Goal: Find specific page/section: Find specific page/section

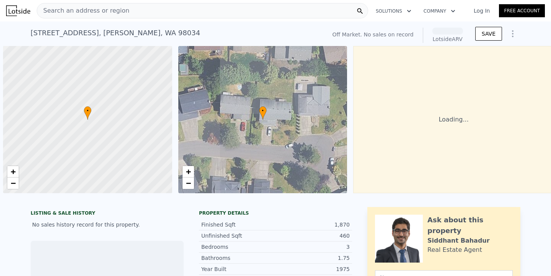
scroll to position [0, 3]
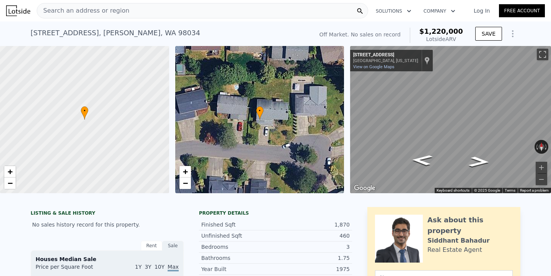
click at [162, 11] on div "Search an address or region" at bounding box center [203, 10] width 332 height 15
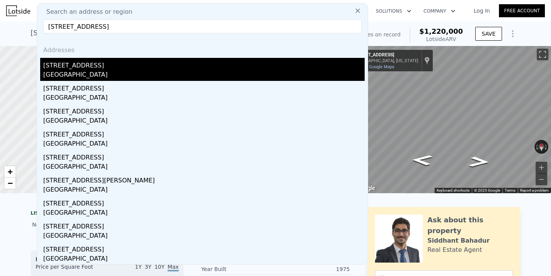
type input "[STREET_ADDRESS]"
click at [85, 71] on div "[GEOGRAPHIC_DATA]" at bounding box center [204, 75] width 322 height 11
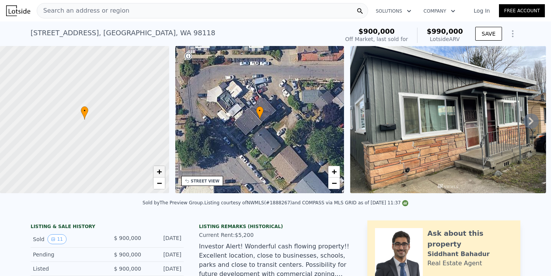
click at [163, 171] on link "+" at bounding box center [159, 171] width 11 height 11
click at [336, 182] on span "−" at bounding box center [334, 183] width 5 height 10
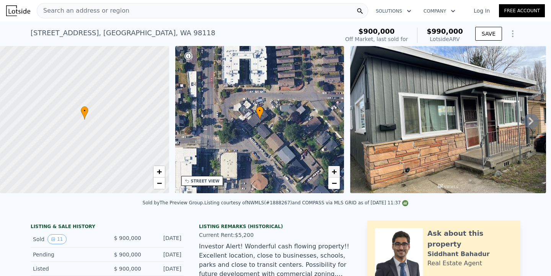
click at [336, 171] on span "+" at bounding box center [334, 172] width 5 height 10
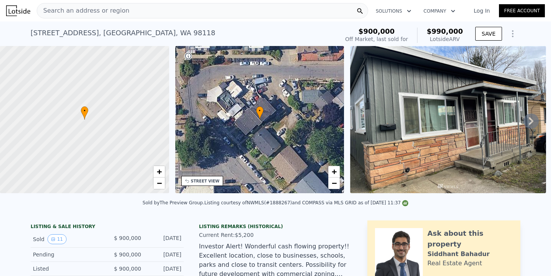
scroll to position [2, 0]
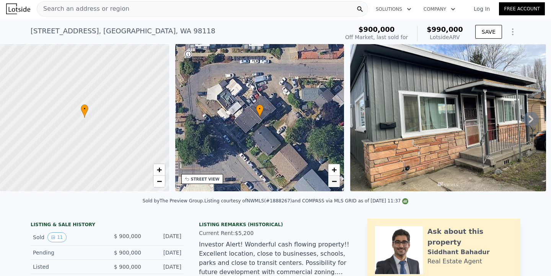
click at [334, 180] on span "−" at bounding box center [334, 181] width 5 height 10
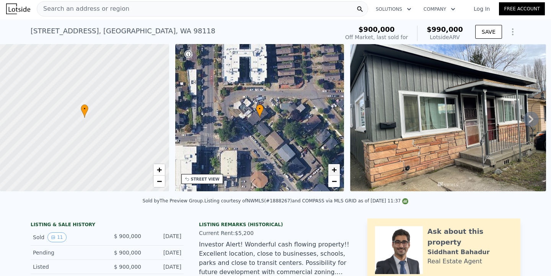
click at [333, 167] on span "+" at bounding box center [334, 170] width 5 height 10
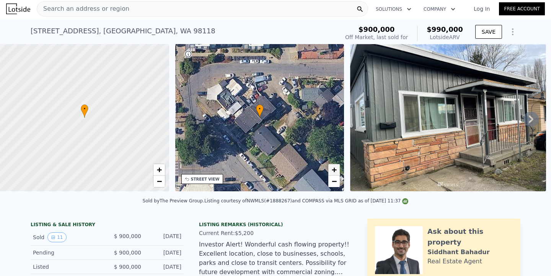
click at [333, 167] on span "+" at bounding box center [334, 170] width 5 height 10
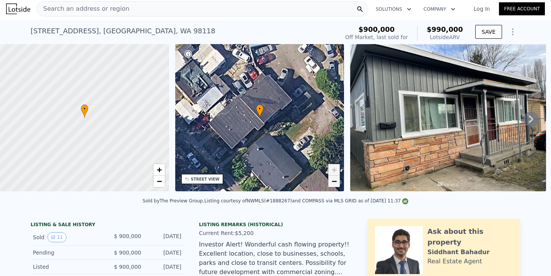
click at [333, 185] on span "−" at bounding box center [334, 181] width 5 height 10
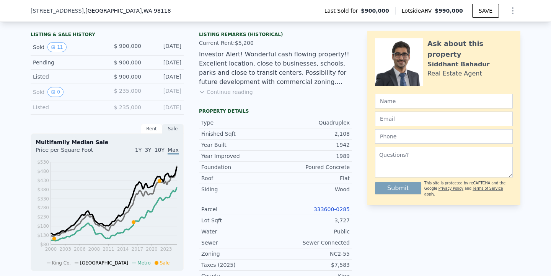
scroll to position [0, 0]
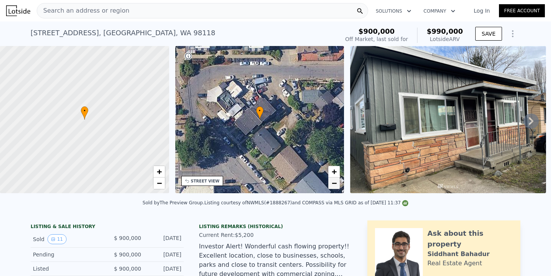
click at [335, 185] on span "−" at bounding box center [334, 183] width 5 height 10
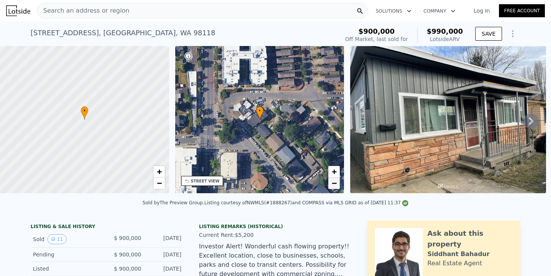
click at [335, 185] on span "−" at bounding box center [334, 183] width 5 height 10
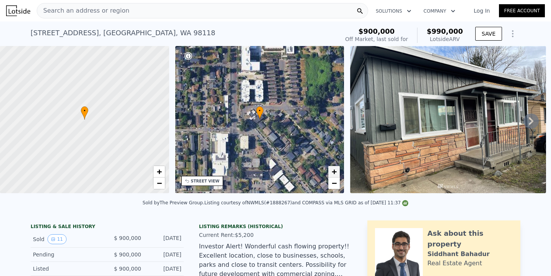
click at [332, 171] on span "+" at bounding box center [334, 172] width 5 height 10
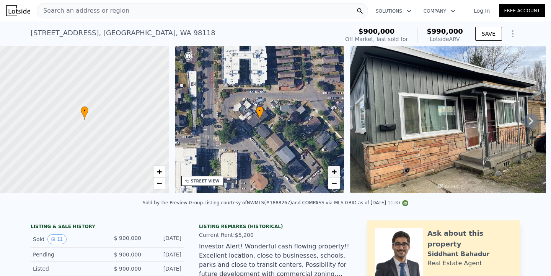
click at [332, 171] on span "+" at bounding box center [334, 172] width 5 height 10
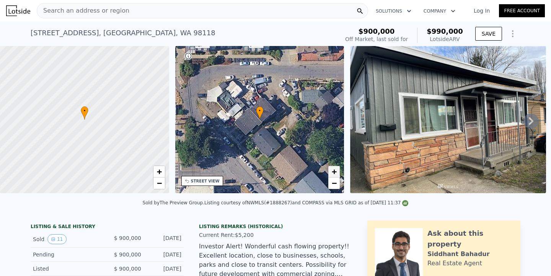
click at [332, 171] on span "+" at bounding box center [334, 172] width 5 height 10
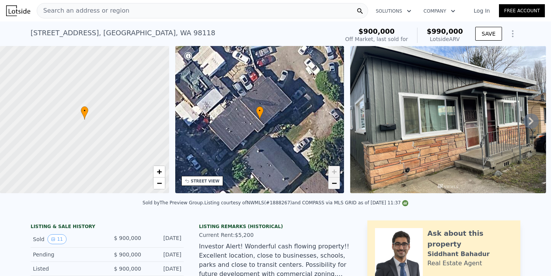
click at [330, 181] on link "−" at bounding box center [334, 182] width 11 height 11
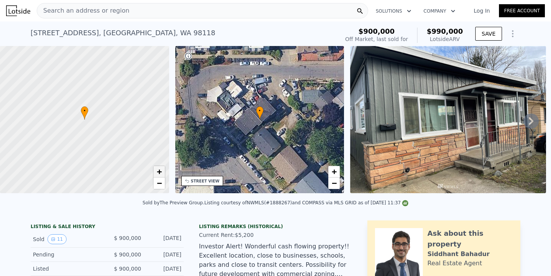
click at [160, 173] on span "+" at bounding box center [159, 172] width 5 height 10
click at [162, 184] on link "−" at bounding box center [159, 182] width 11 height 11
click at [161, 170] on span "+" at bounding box center [159, 172] width 5 height 10
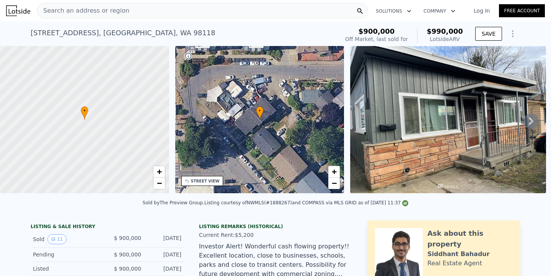
click at [107, 10] on span "Search an address or region" at bounding box center [83, 10] width 92 height 9
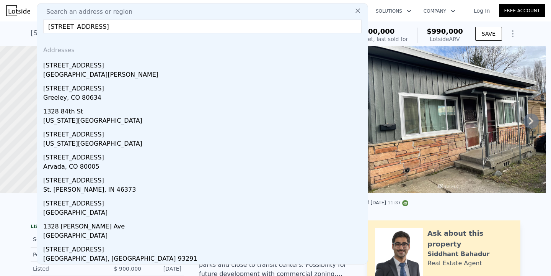
type input "[STREET_ADDRESS]"
click at [116, 63] on div "[STREET_ADDRESS]" at bounding box center [204, 64] width 322 height 12
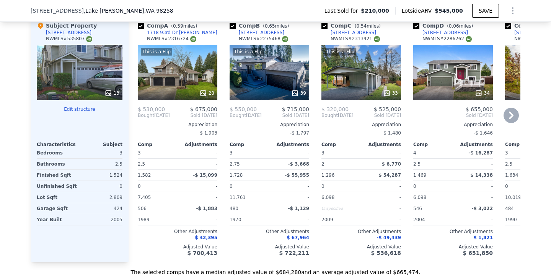
scroll to position [938, 0]
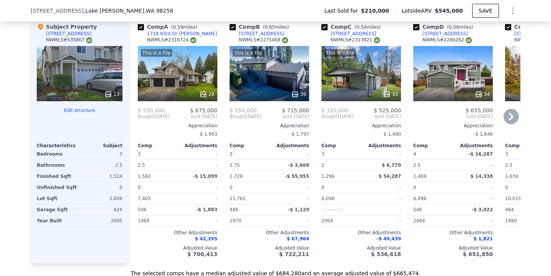
click at [512, 113] on icon at bounding box center [511, 117] width 5 height 8
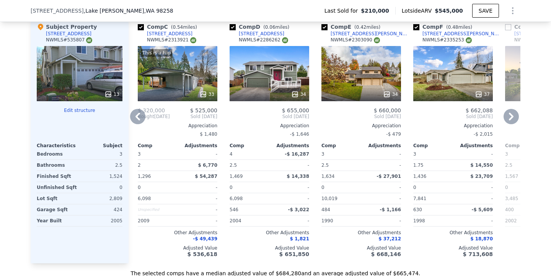
click at [512, 113] on icon at bounding box center [511, 117] width 5 height 8
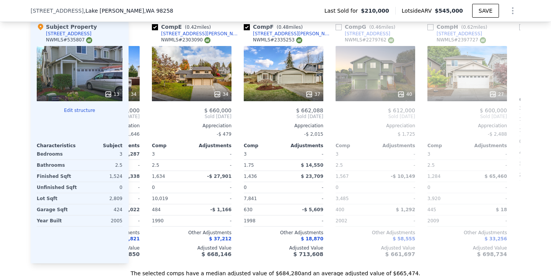
scroll to position [0, 368]
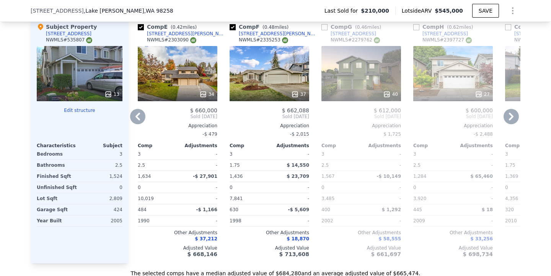
click at [512, 113] on icon at bounding box center [511, 117] width 5 height 8
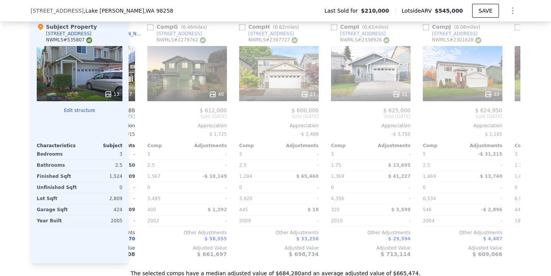
scroll to position [0, 551]
